Goal: Task Accomplishment & Management: Complete application form

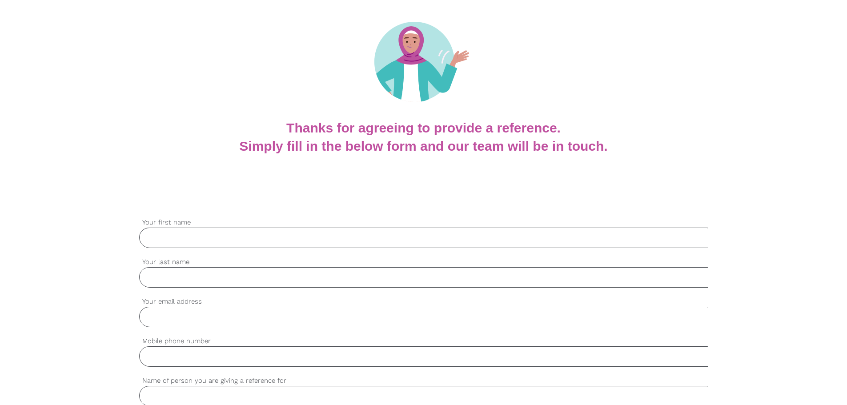
scroll to position [89, 0]
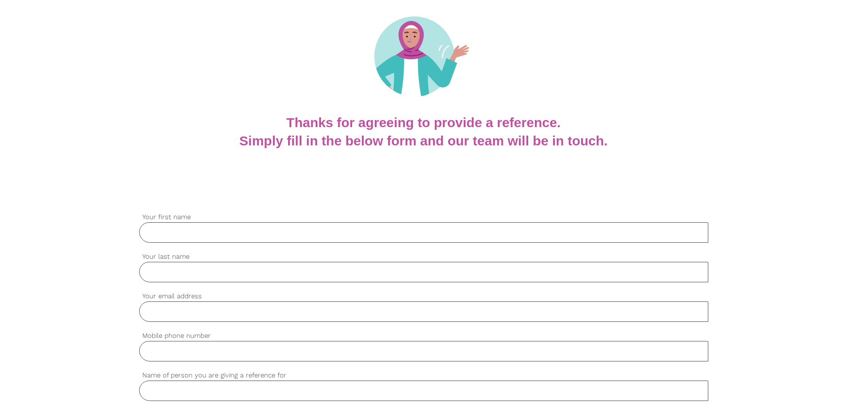
click at [225, 229] on input "Your first name" at bounding box center [423, 232] width 569 height 20
type input "[PERSON_NAME]"
type input "[PERSON_NAME][EMAIL_ADDRESS][DOMAIN_NAME]"
type input "0407880922"
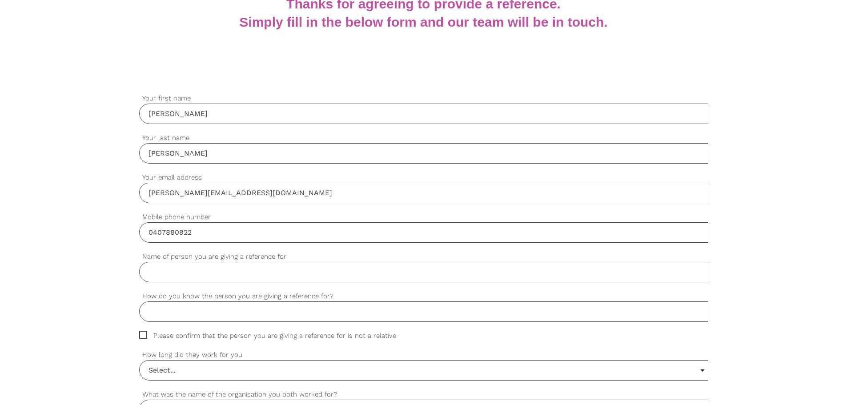
scroll to position [222, 0]
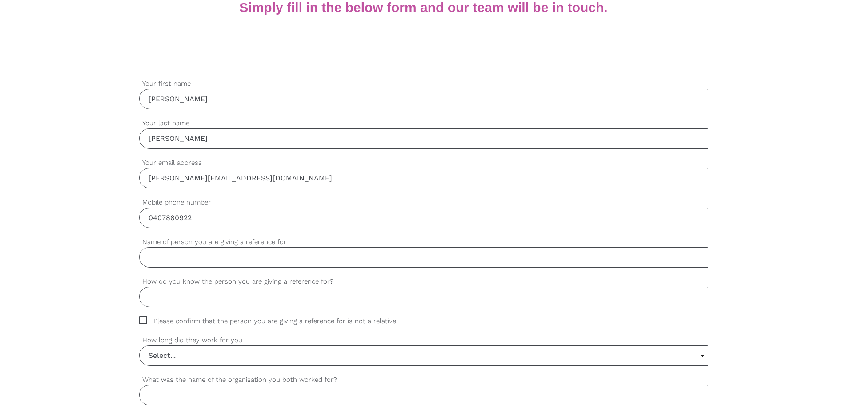
click at [190, 257] on input "Name of person you are giving a reference for" at bounding box center [423, 257] width 569 height 20
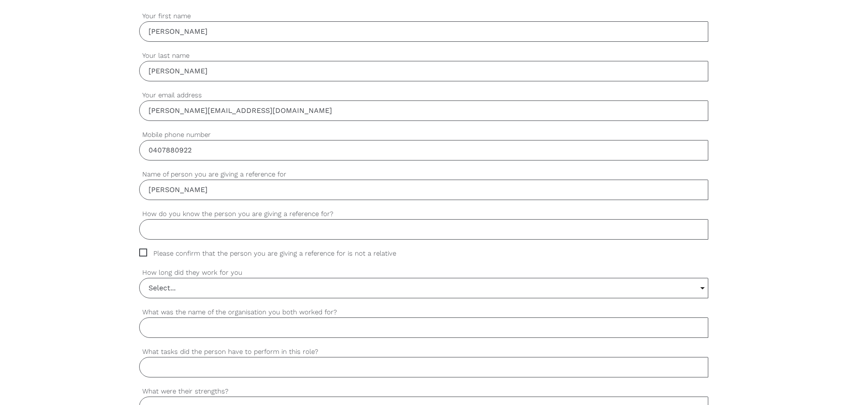
scroll to position [311, 0]
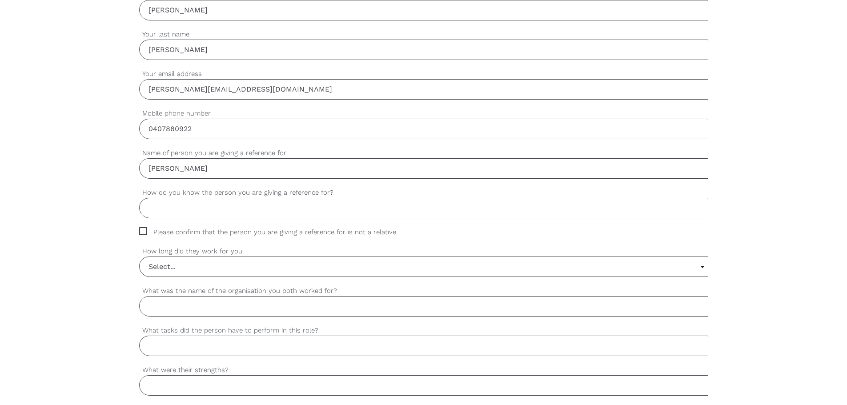
type input "[PERSON_NAME]"
click at [174, 207] on input "How do you know the person you are giving a reference for?" at bounding box center [423, 208] width 569 height 20
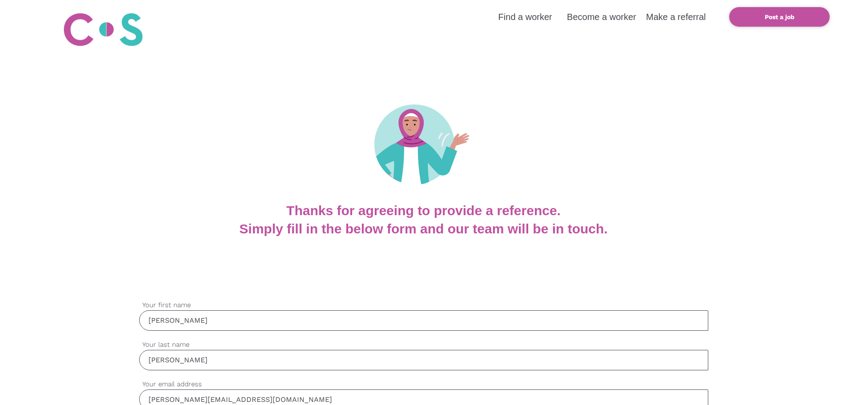
scroll to position [0, 0]
type input "Sister"
